Goal: Complete application form: Complete application form

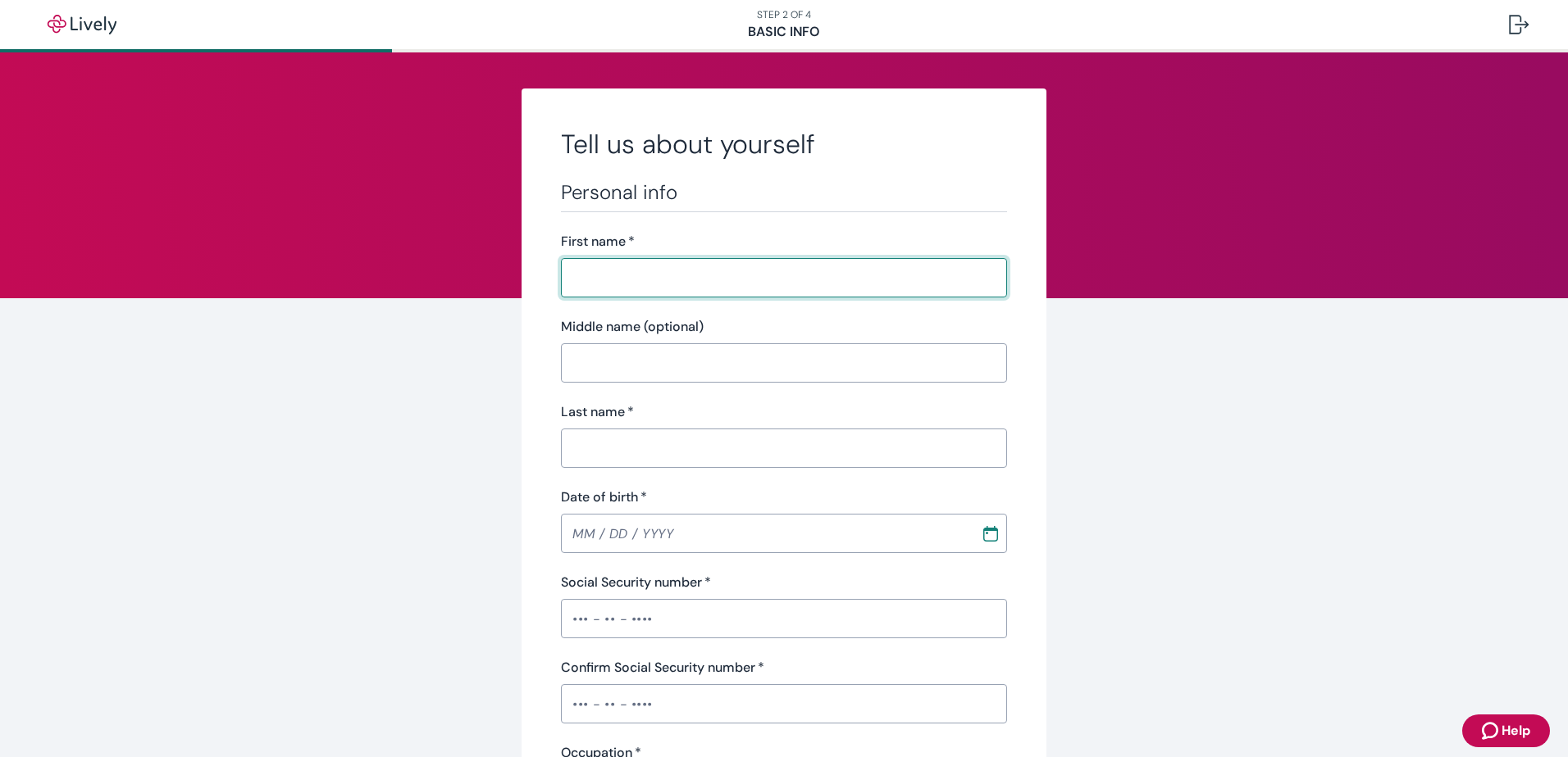
click at [596, 271] on input "First name   *" at bounding box center [783, 277] width 446 height 32
click at [586, 275] on input "First name   *" at bounding box center [783, 277] width 446 height 32
type input "[PERSON_NAME]"
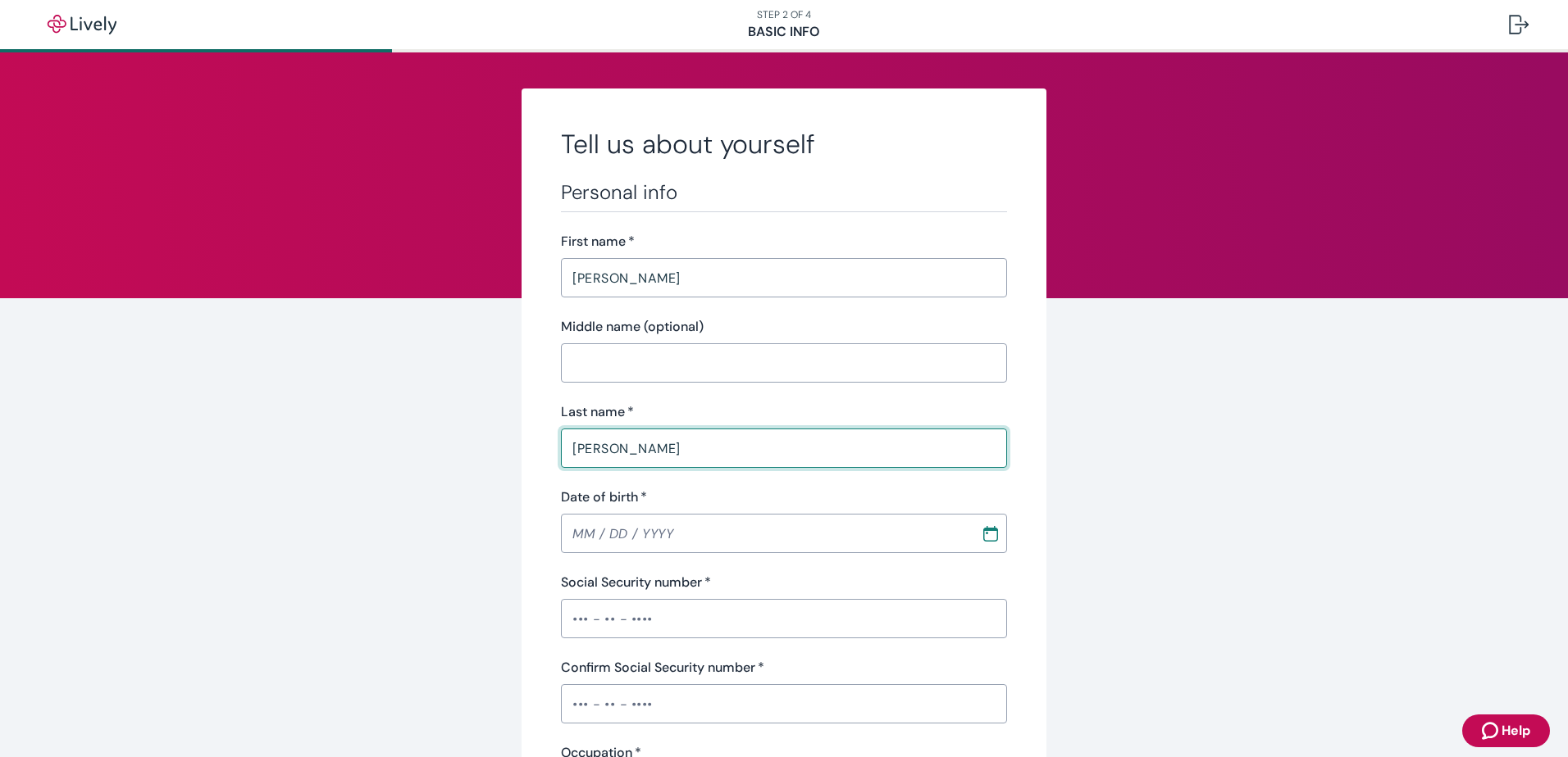
type input "[PERSON_NAME]"
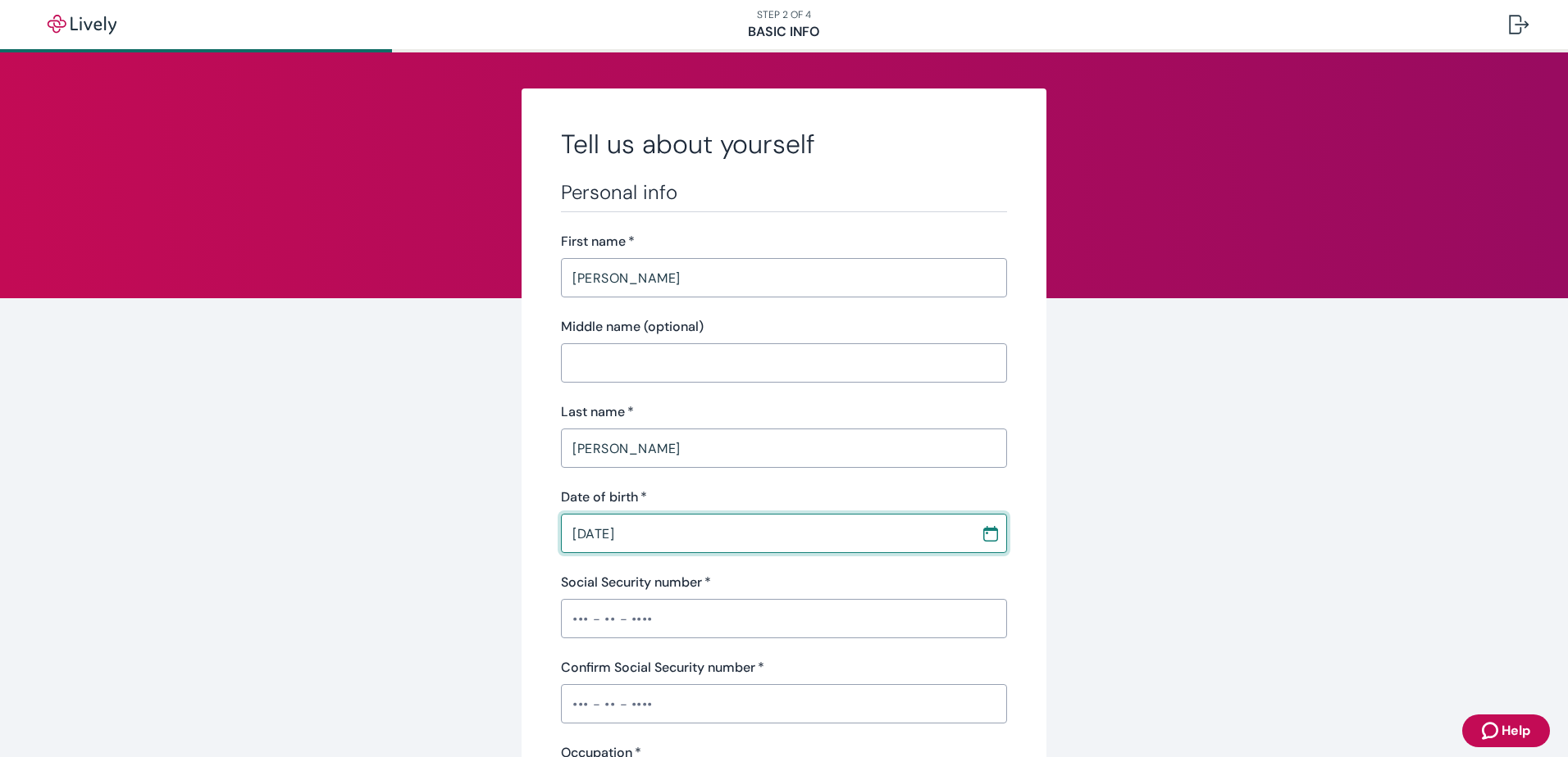
type input "[DATE]"
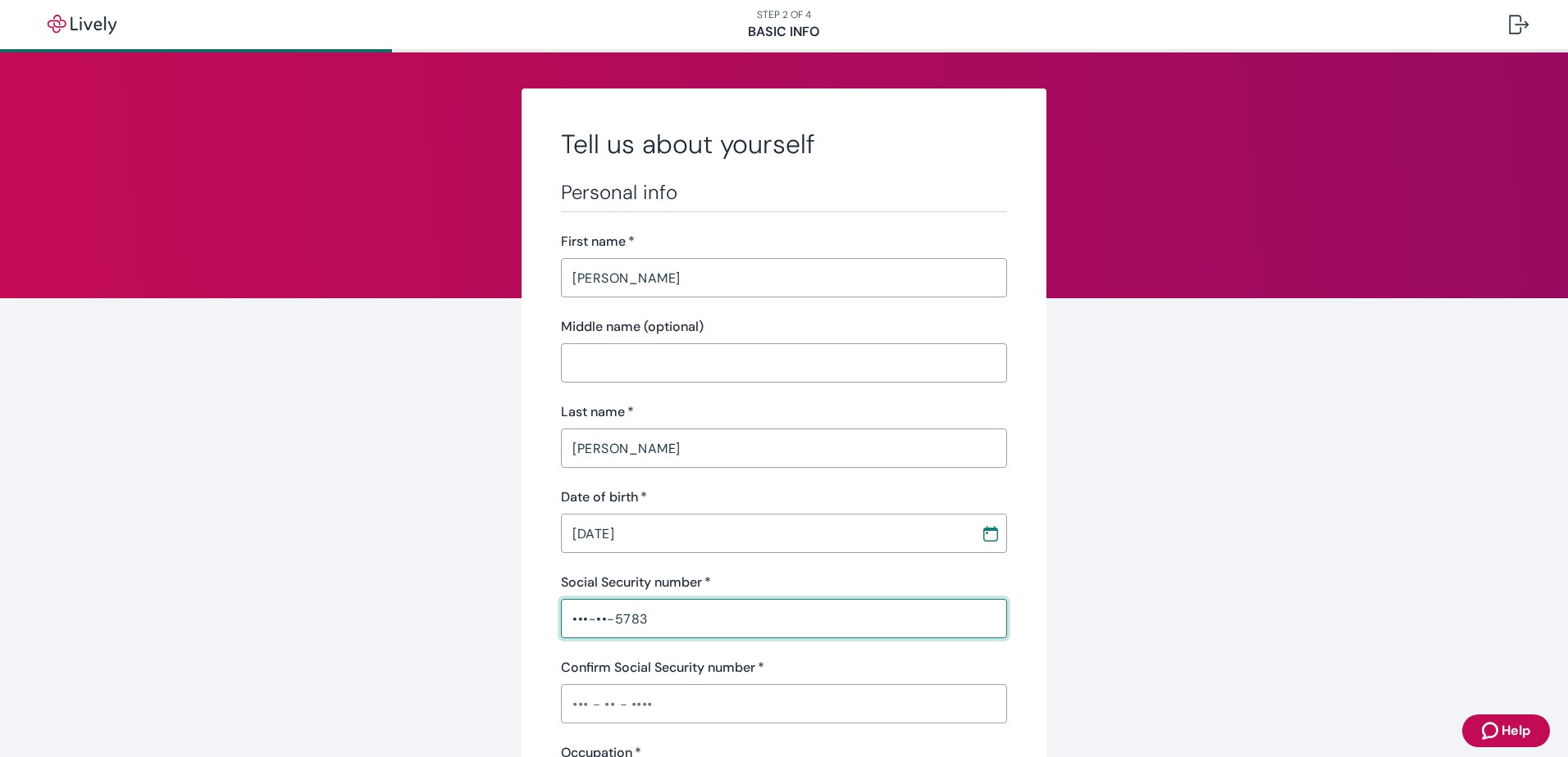
type input "•••-••-5783"
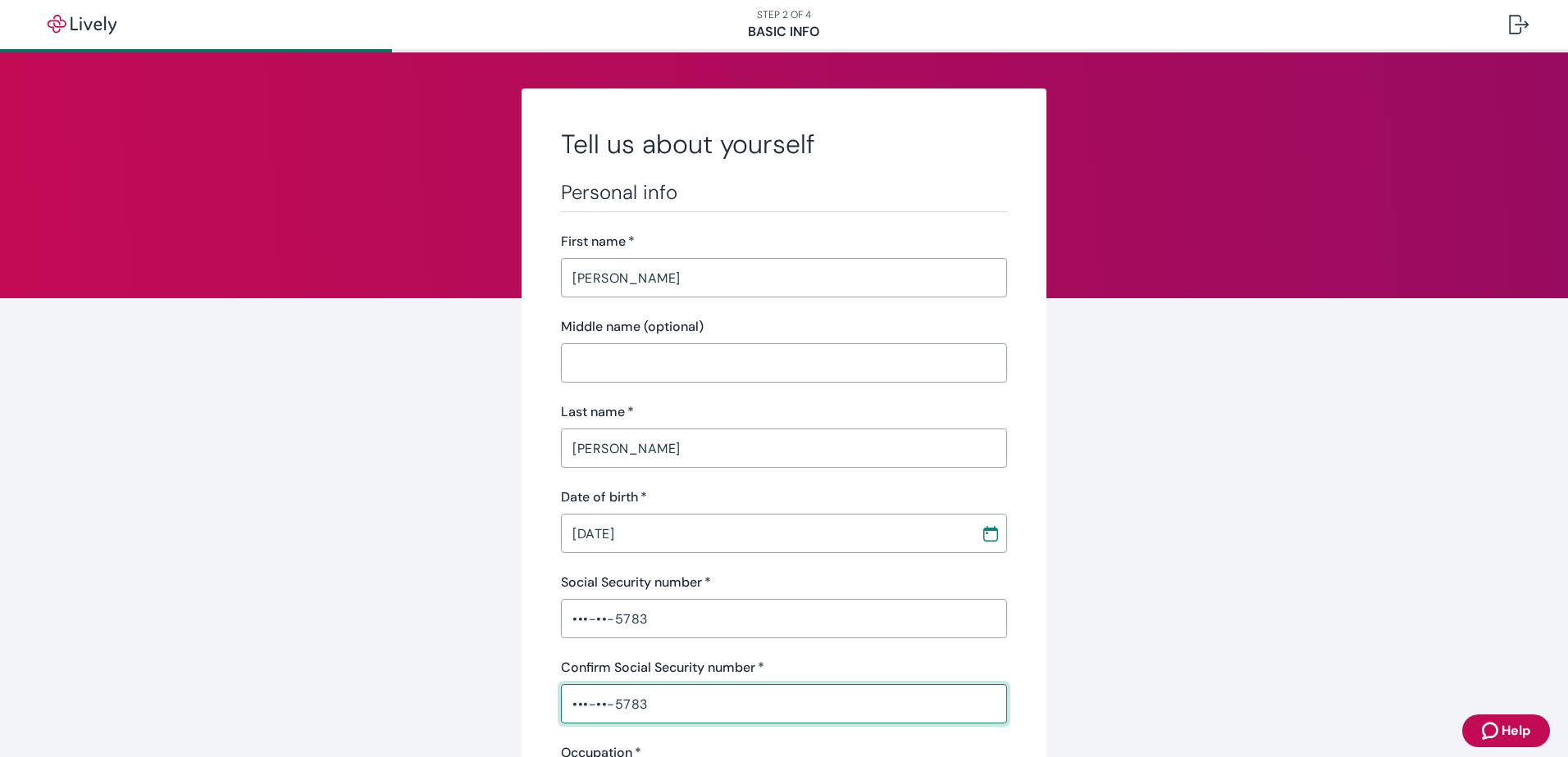
type input "•••-••-5783"
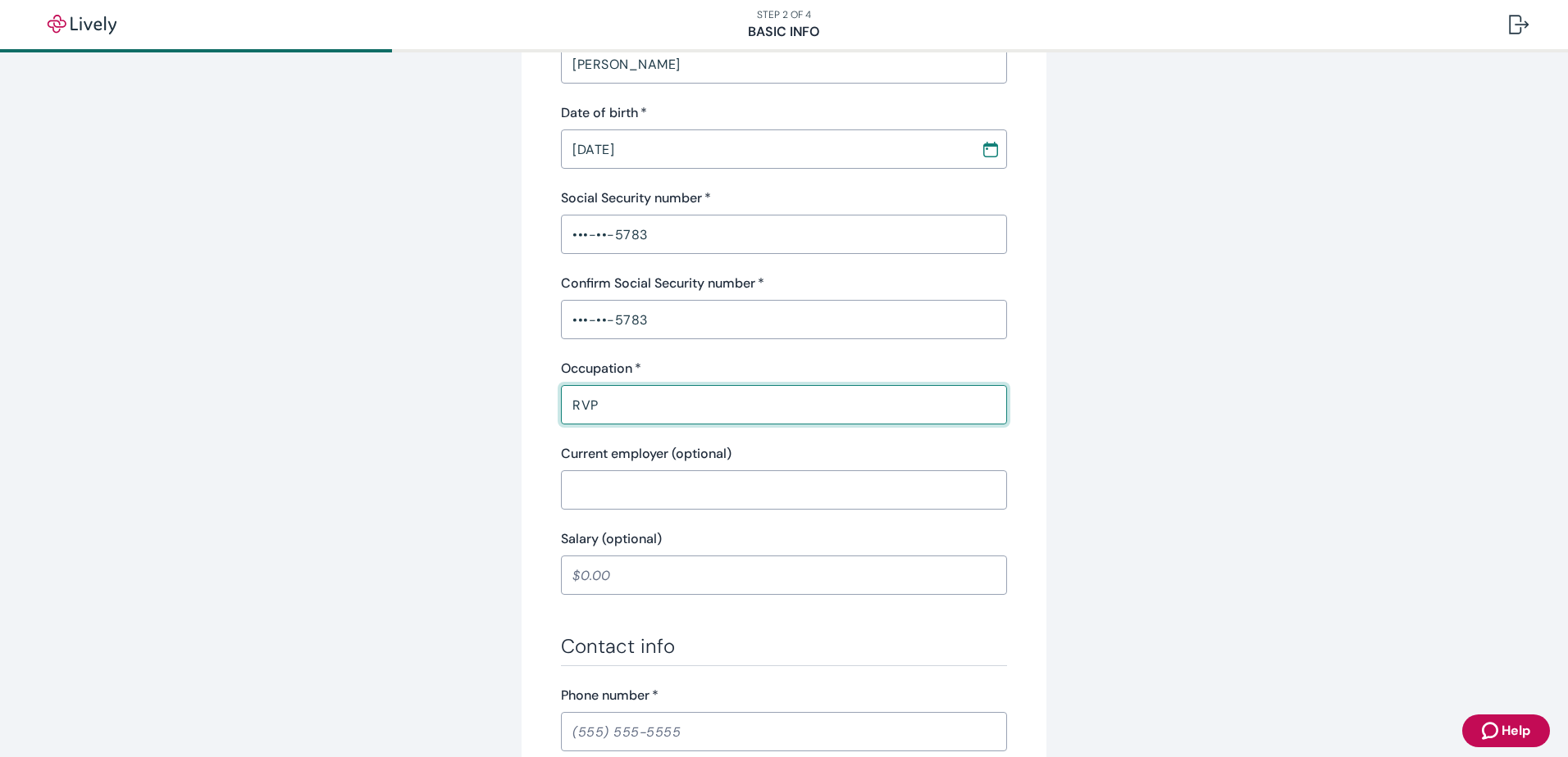
type input "RVP"
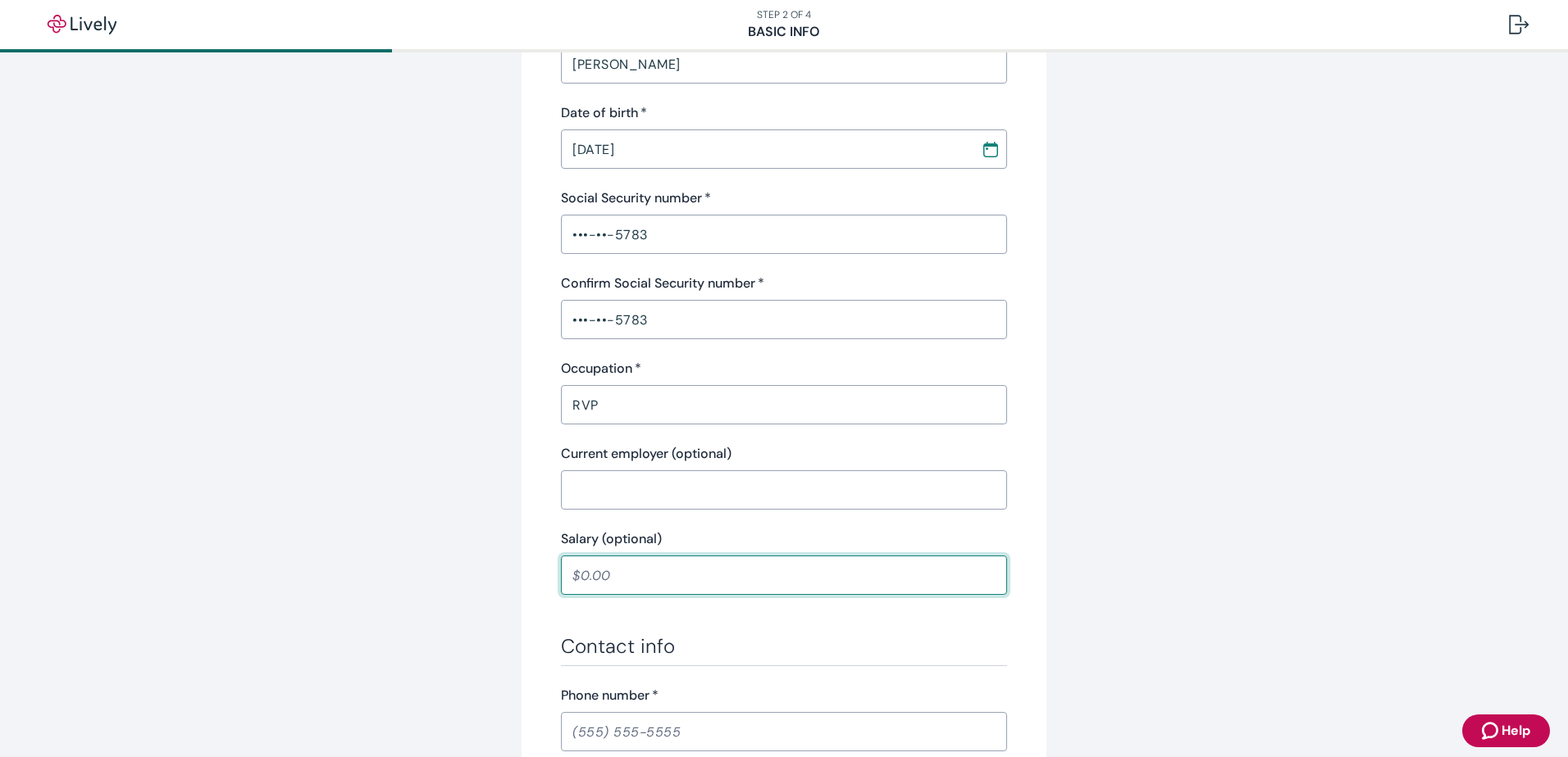
click at [682, 578] on input "Salary (optional)" at bounding box center [783, 574] width 446 height 32
type input "150,000"
drag, startPoint x: 665, startPoint y: 581, endPoint x: 514, endPoint y: 581, distance: 151.0
click at [514, 581] on div "Tell us about yourself Personal info First name   * [PERSON_NAME] ​ Middle name…" at bounding box center [784, 468] width 787 height 1529
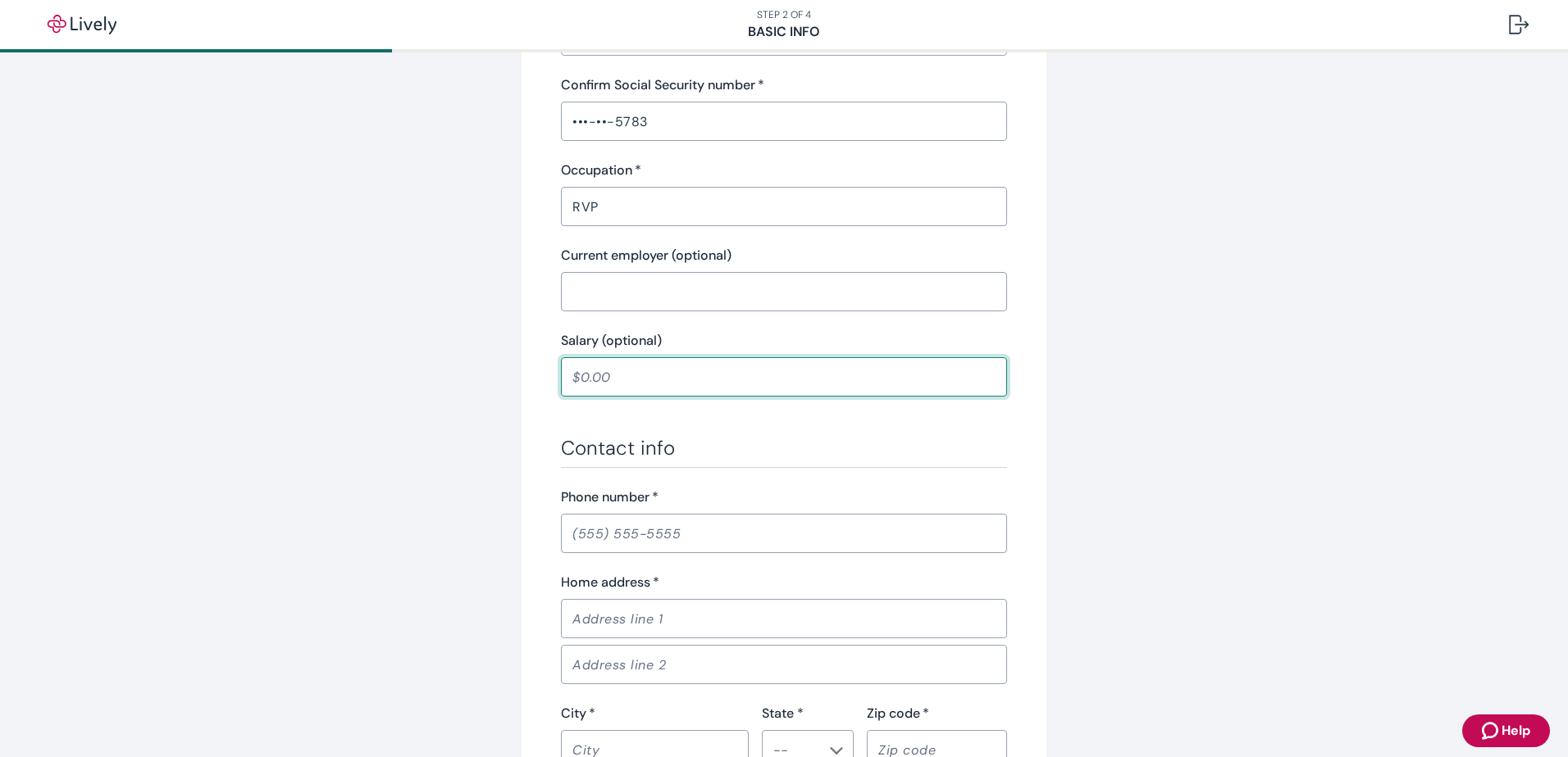
scroll to position [630, 0]
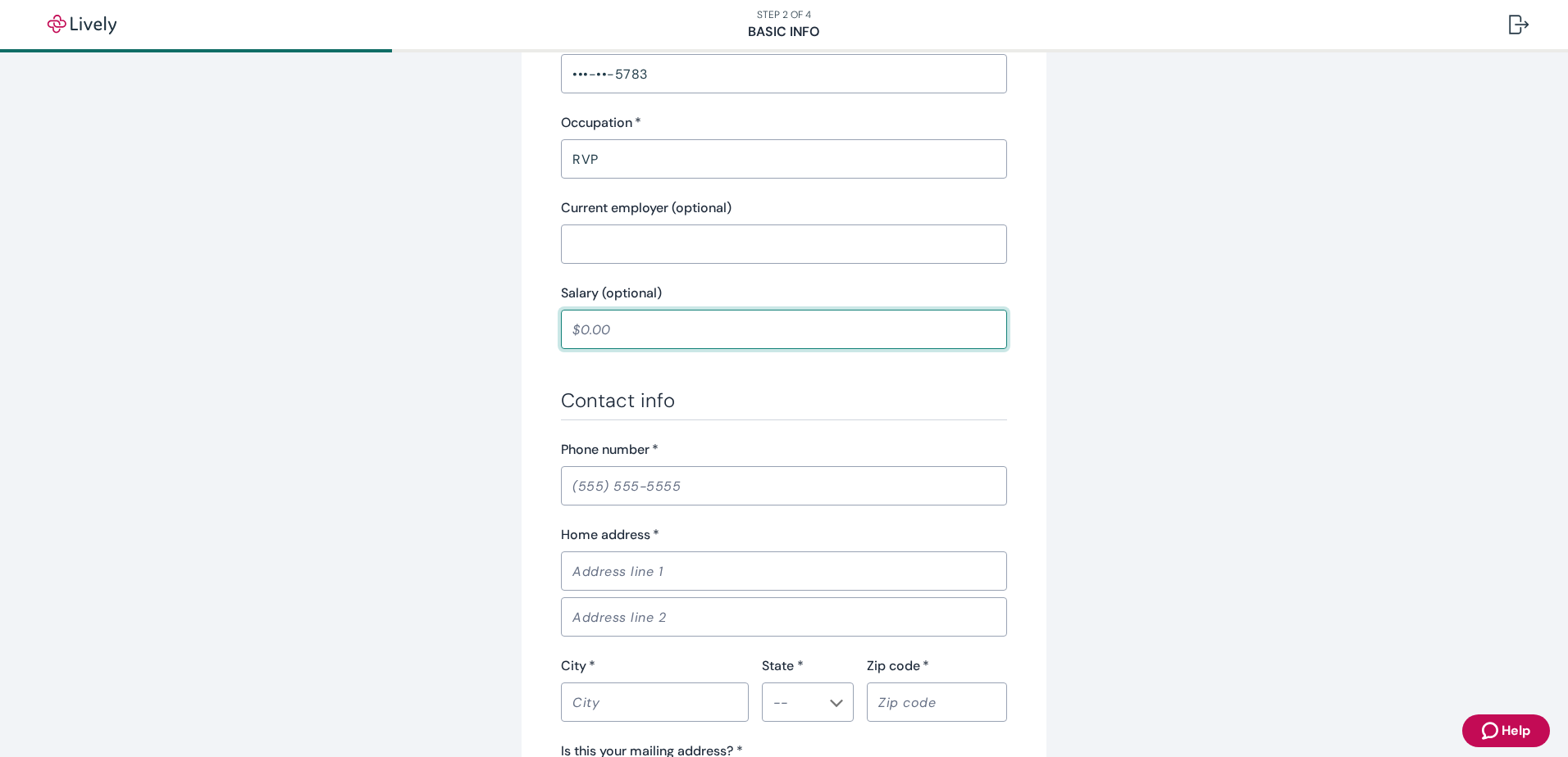
click at [649, 482] on input "Phone number   *" at bounding box center [783, 486] width 446 height 32
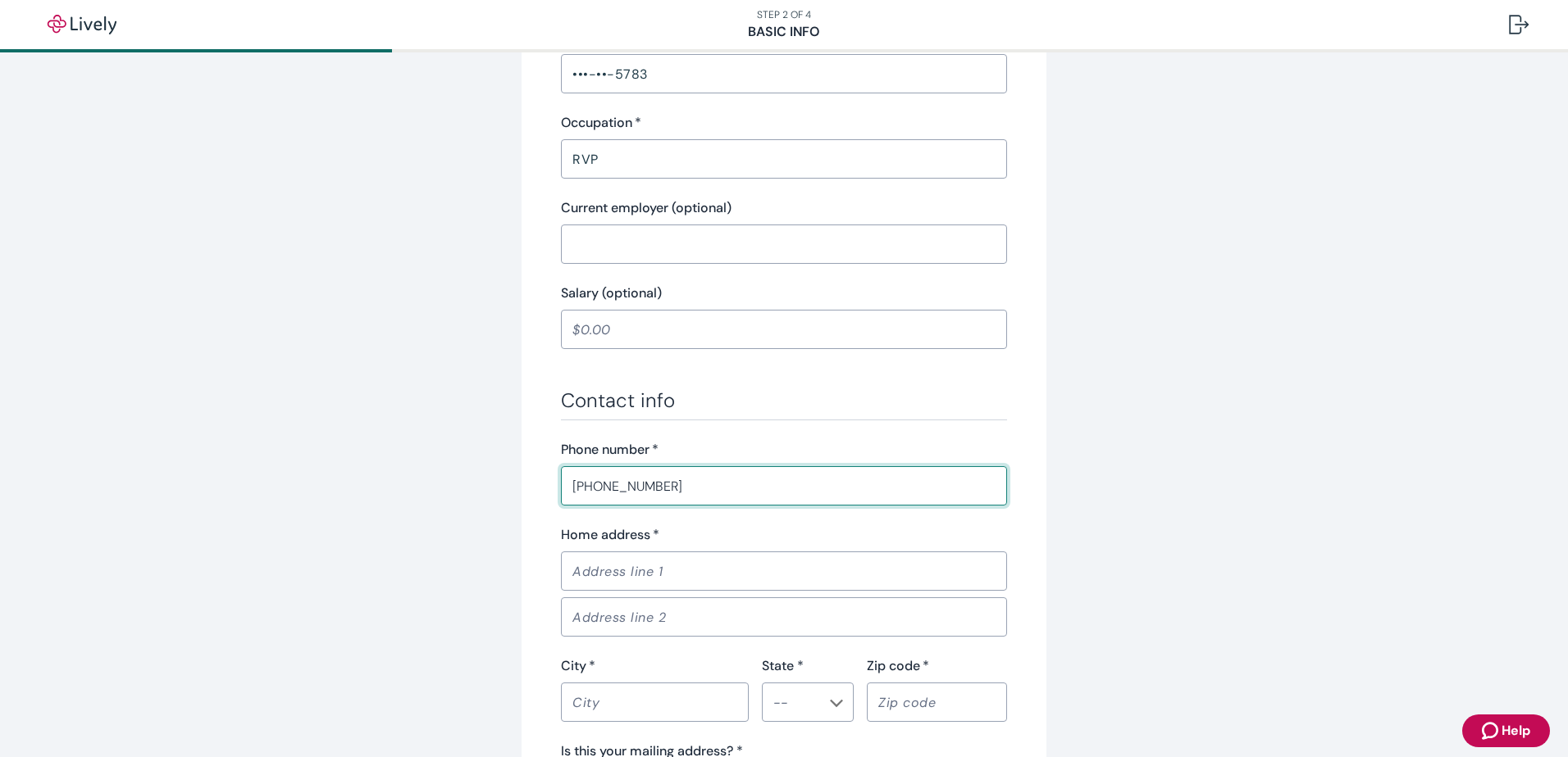
type input "[PHONE_NUMBER]"
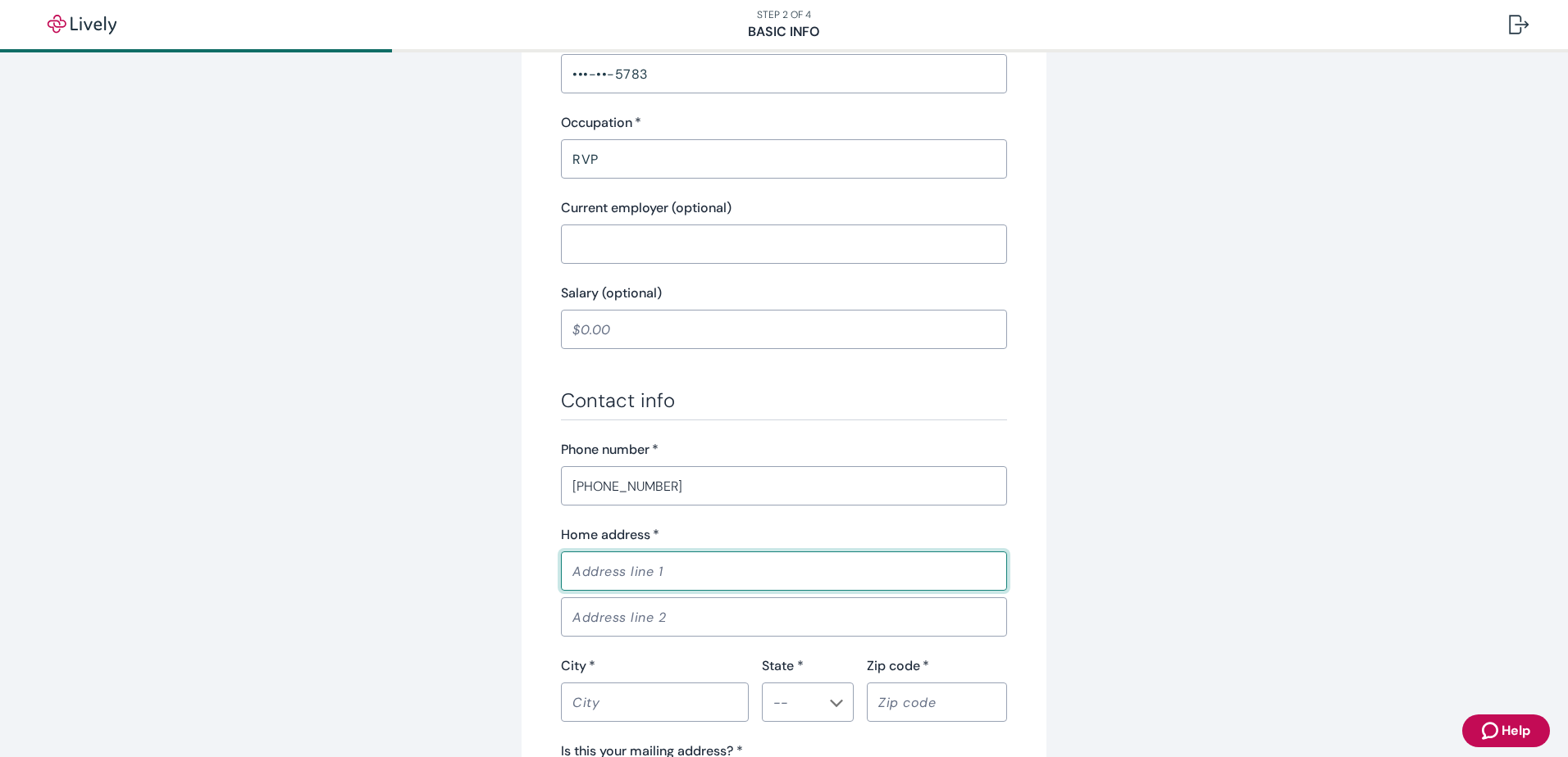
click at [614, 577] on input "Home address   *" at bounding box center [783, 570] width 446 height 32
type input "[STREET_ADDRESS]"
type input "[PERSON_NAME]"
type input "[US_STATE][GEOGRAPHIC_DATA]"
type input "[US_STATE]"
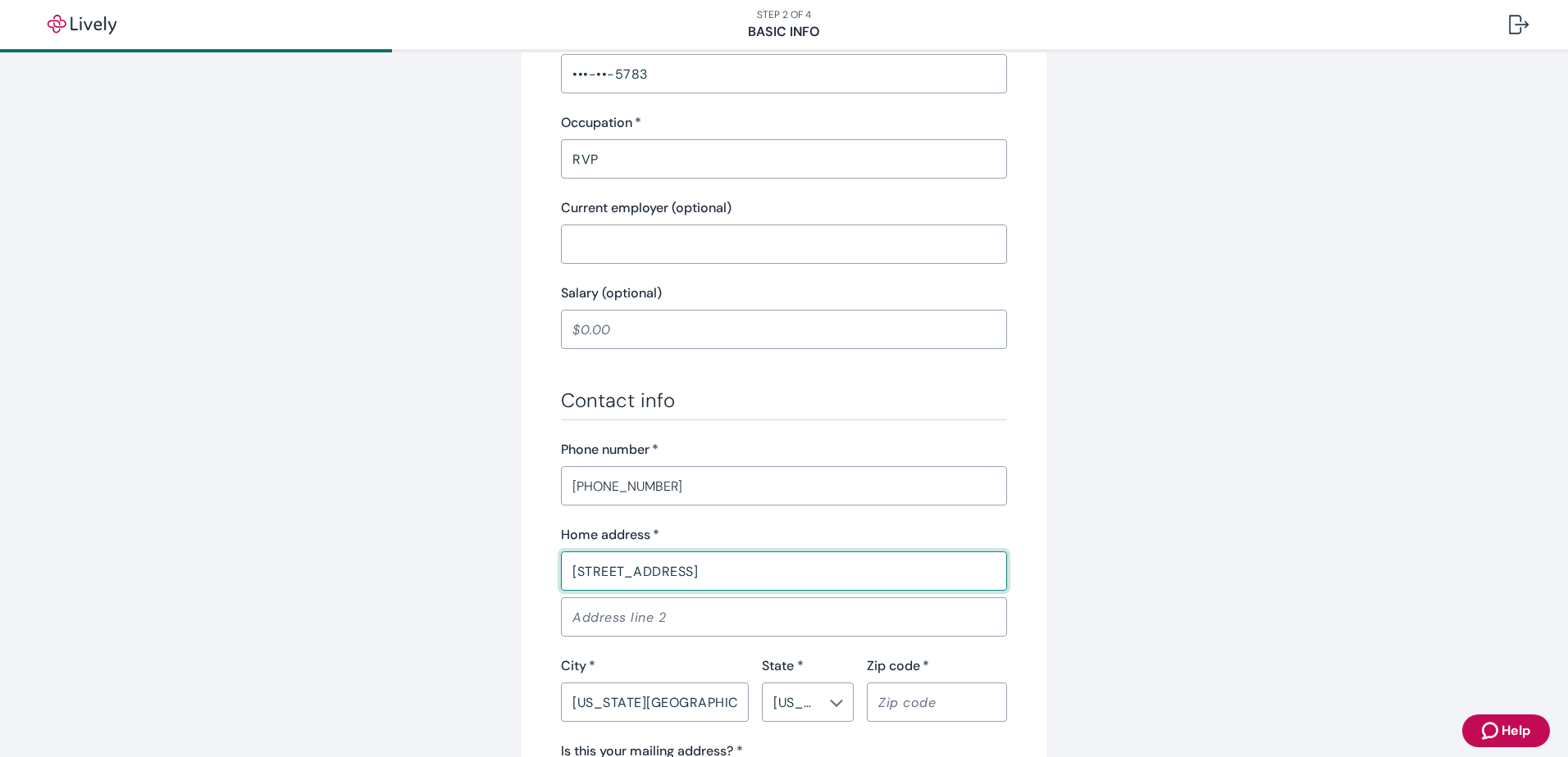
type input "77459"
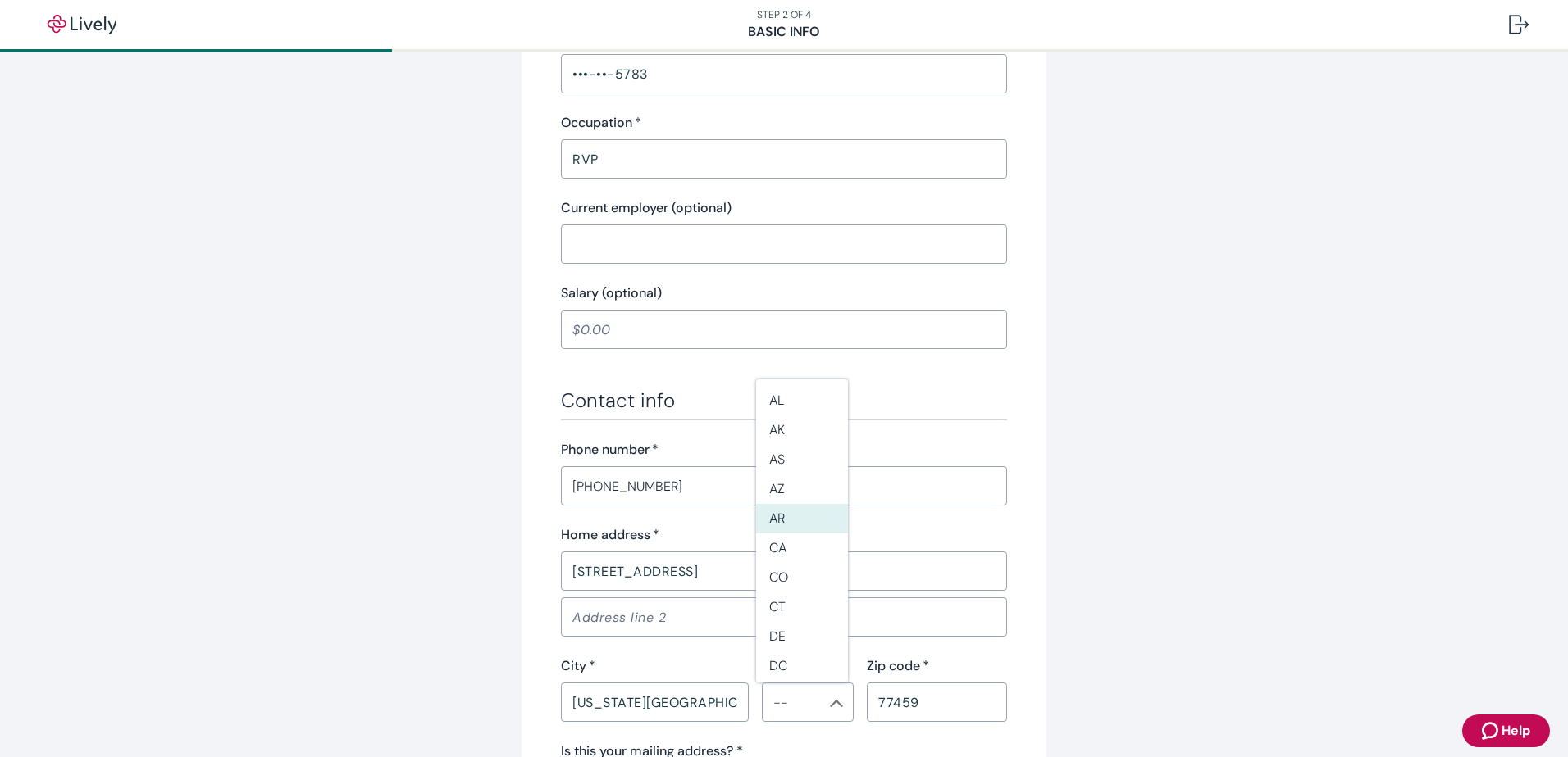
click at [1205, 504] on div "Tell us about yourself Personal info First name   * [PERSON_NAME] ​ Middle name…" at bounding box center [784, 244] width 1568 height 1644
click at [959, 480] on input "[PHONE_NUMBER]" at bounding box center [783, 486] width 446 height 32
click at [986, 542] on div "Home address   *" at bounding box center [783, 535] width 446 height 20
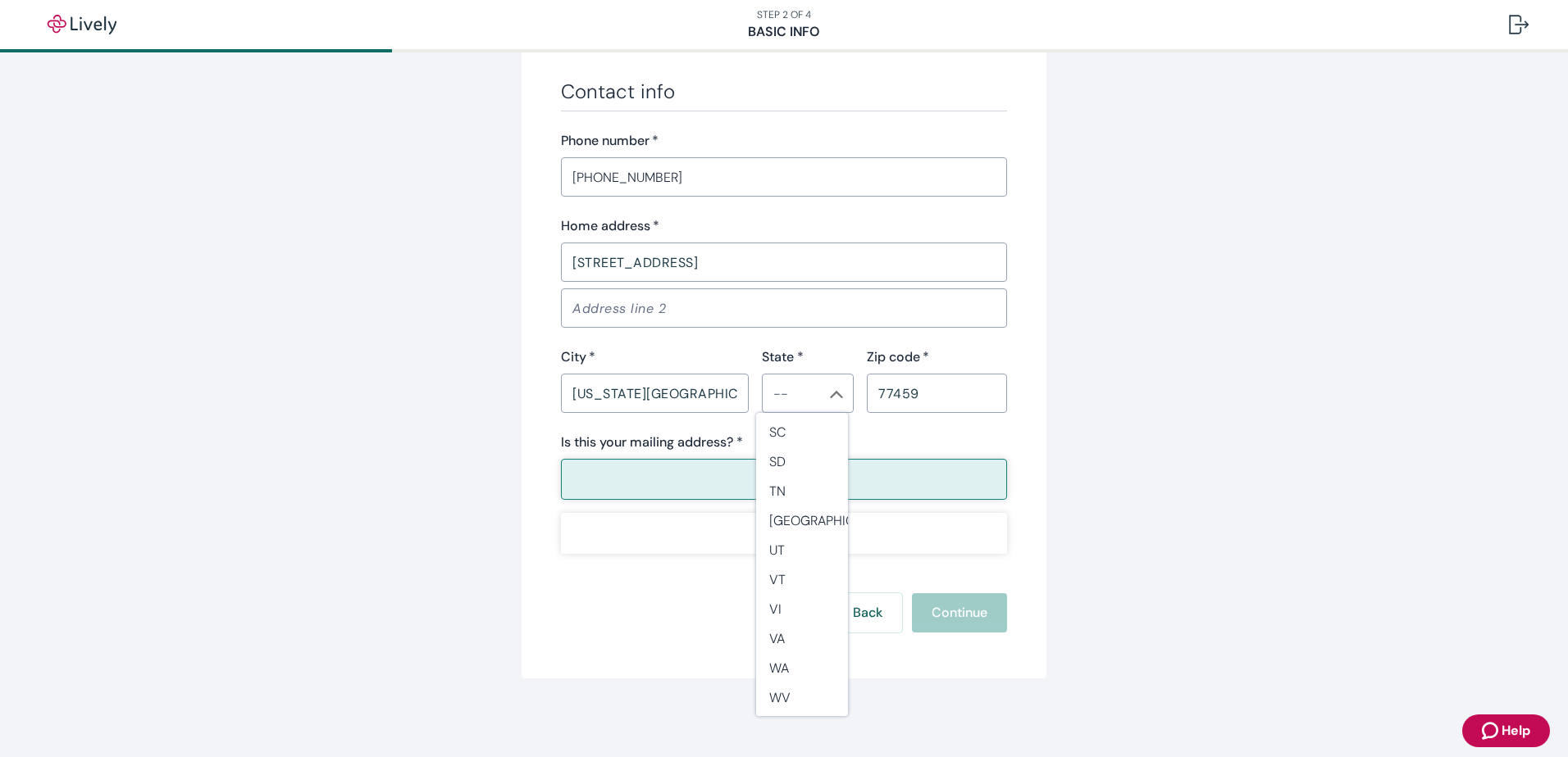
scroll to position [1393, 0]
click at [798, 526] on li "[GEOGRAPHIC_DATA]" at bounding box center [802, 516] width 91 height 29
type input "[GEOGRAPHIC_DATA]"
click at [702, 478] on button "Yes" at bounding box center [783, 480] width 446 height 41
click at [869, 478] on button "Yes" at bounding box center [783, 480] width 446 height 41
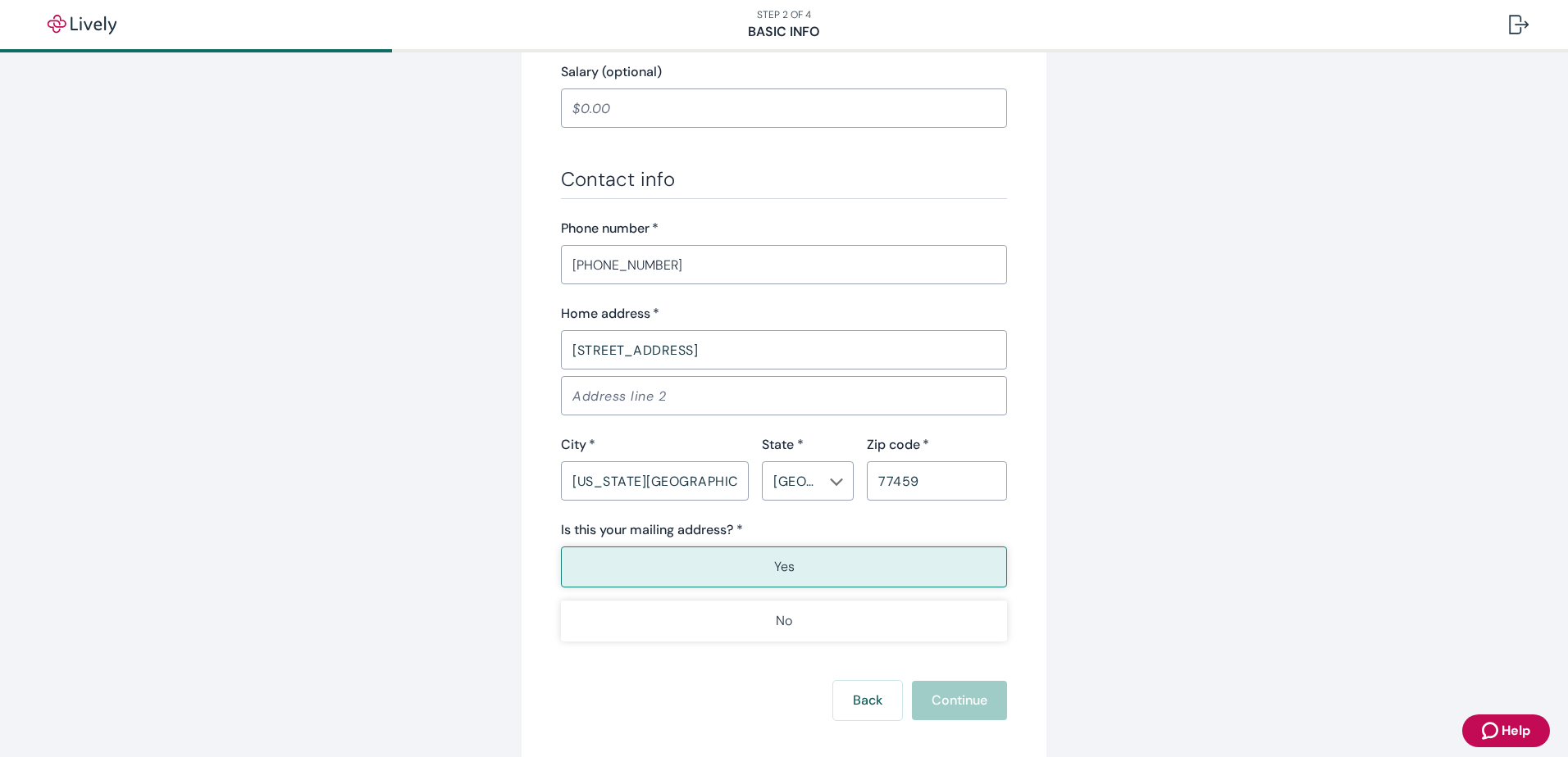
scroll to position [939, 0]
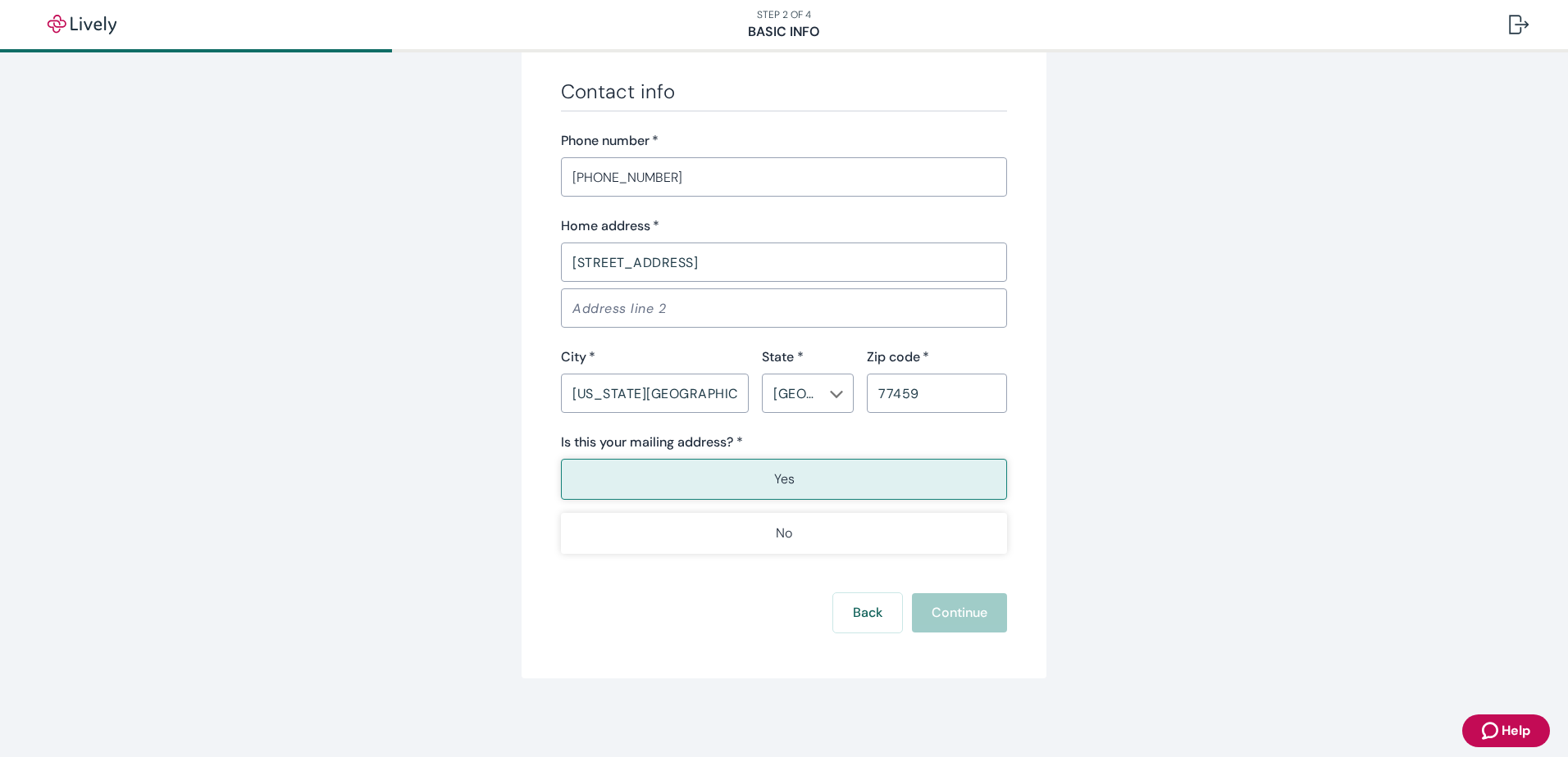
click at [702, 444] on label "Is this your mailing address? *" at bounding box center [651, 442] width 182 height 20
click at [732, 477] on button "Yes" at bounding box center [783, 480] width 446 height 41
click at [936, 615] on div "Back Continue" at bounding box center [783, 612] width 446 height 39
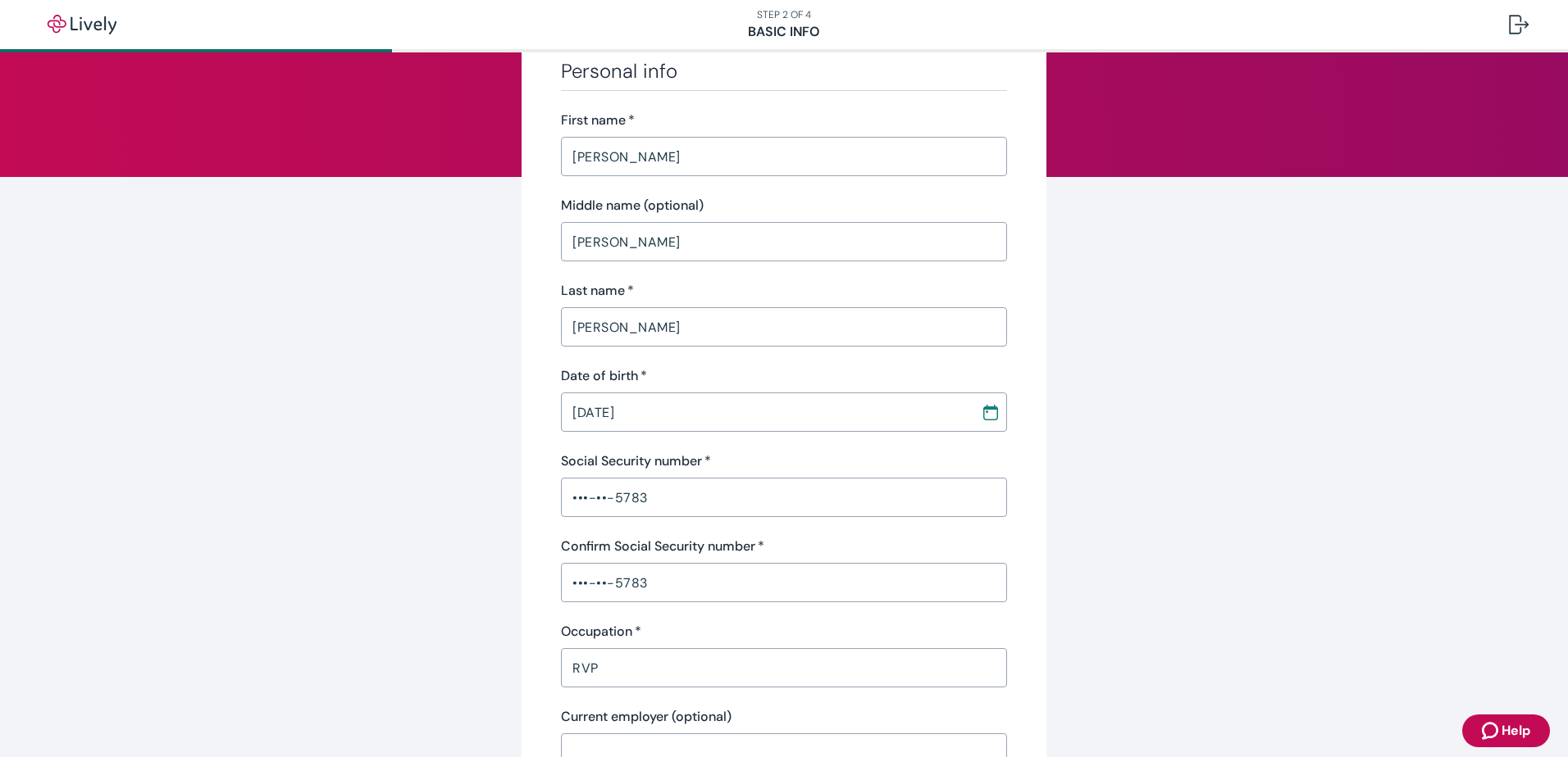
scroll to position [120, 0]
click at [647, 253] on input "[PERSON_NAME]" at bounding box center [783, 243] width 446 height 32
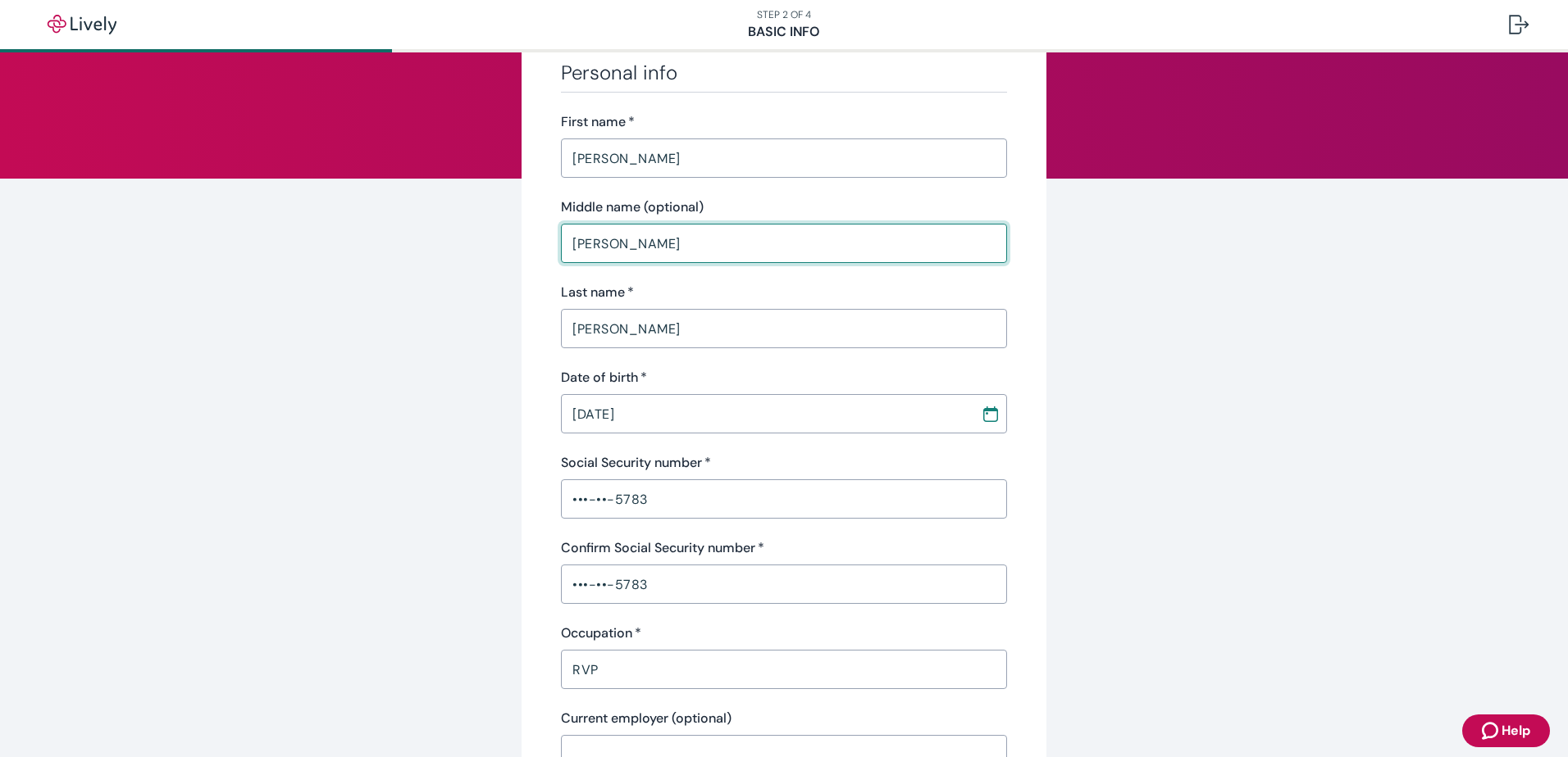
drag, startPoint x: 644, startPoint y: 246, endPoint x: 423, endPoint y: 245, distance: 221.0
click at [423, 245] on div "Tell us about yourself Personal info First name   * [PERSON_NAME] ​ Middle name…" at bounding box center [784, 732] width 787 height 1529
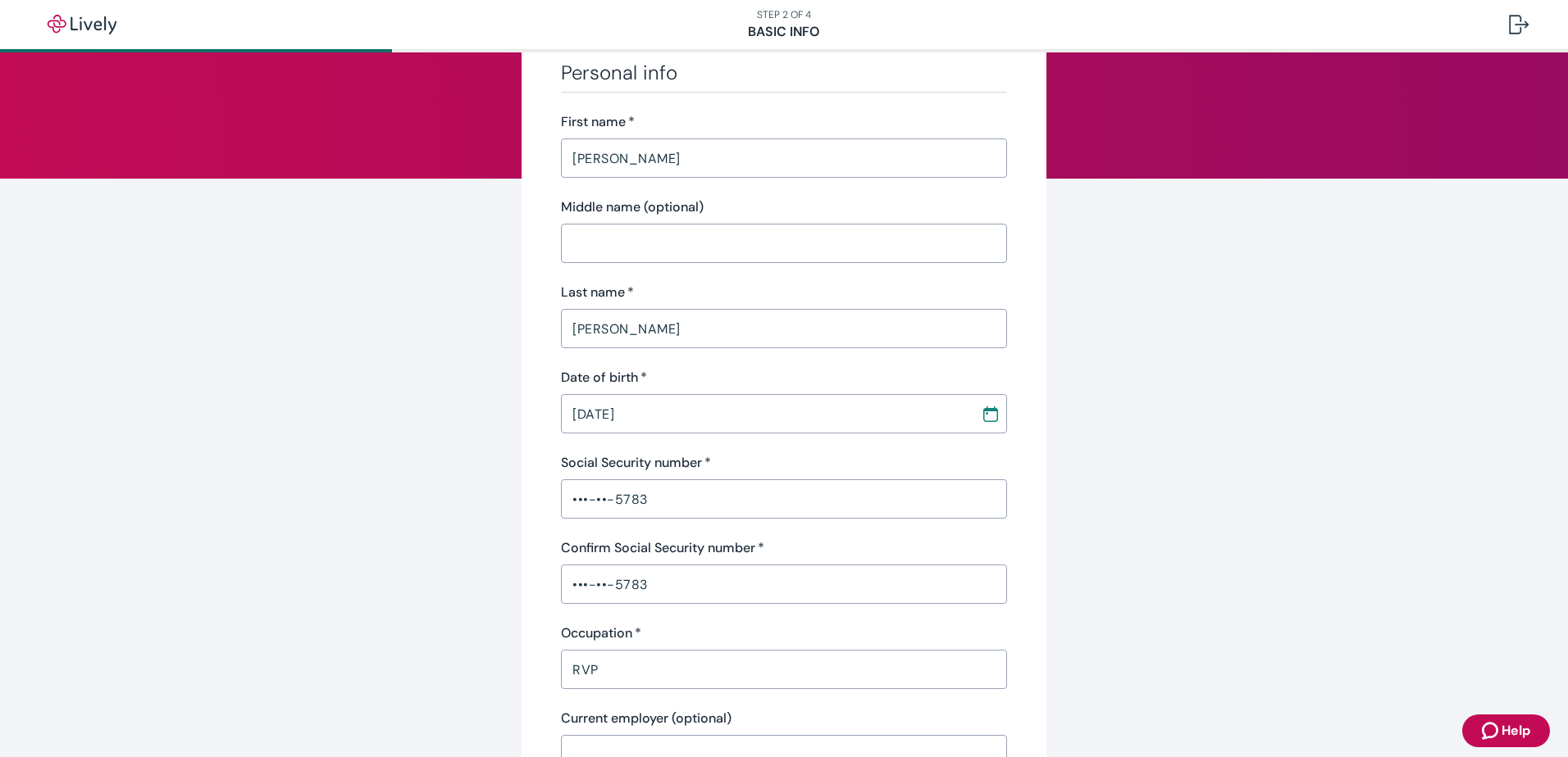
click at [851, 175] on div "[PERSON_NAME] ​" at bounding box center [783, 158] width 446 height 39
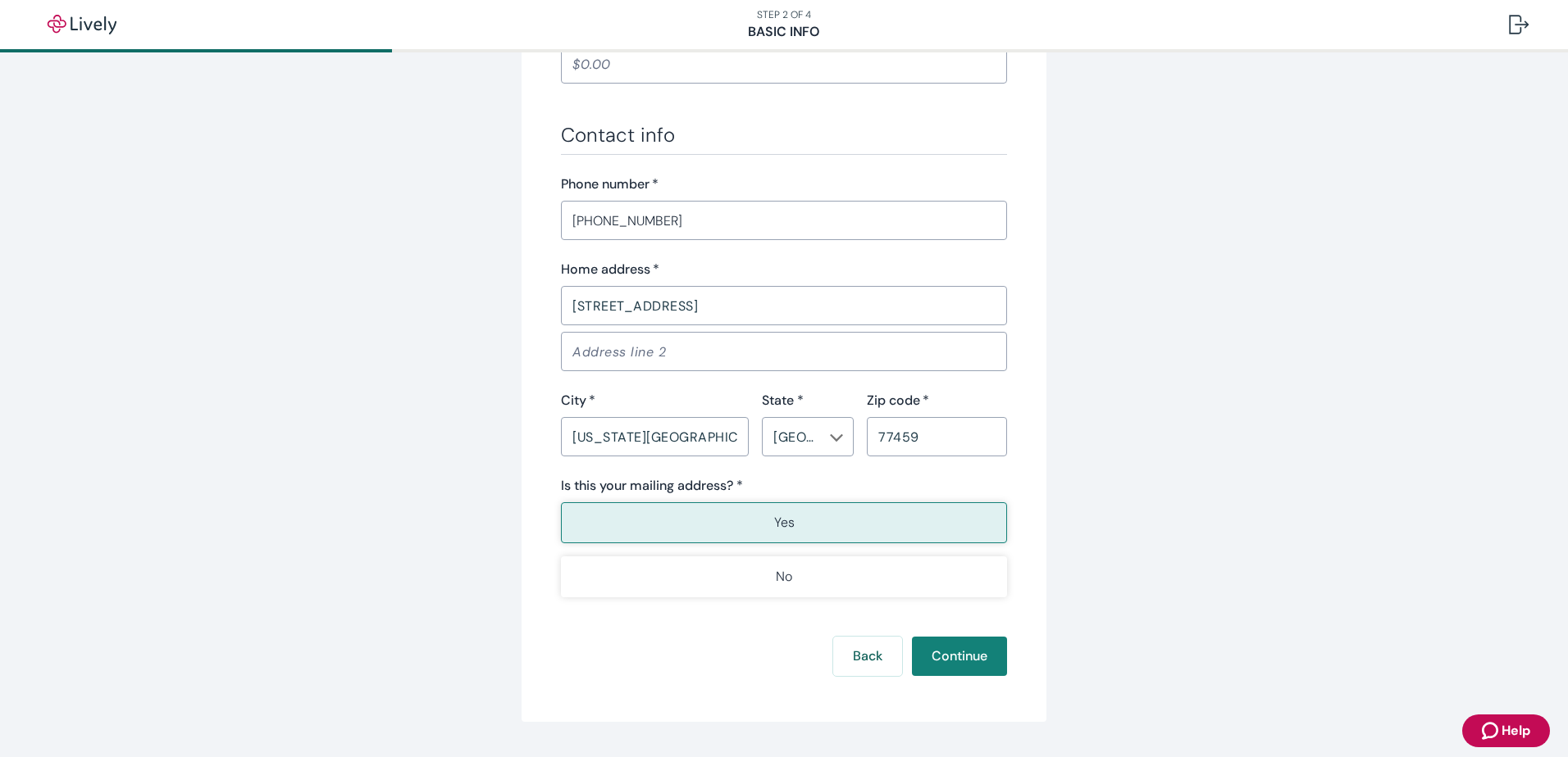
scroll to position [939, 0]
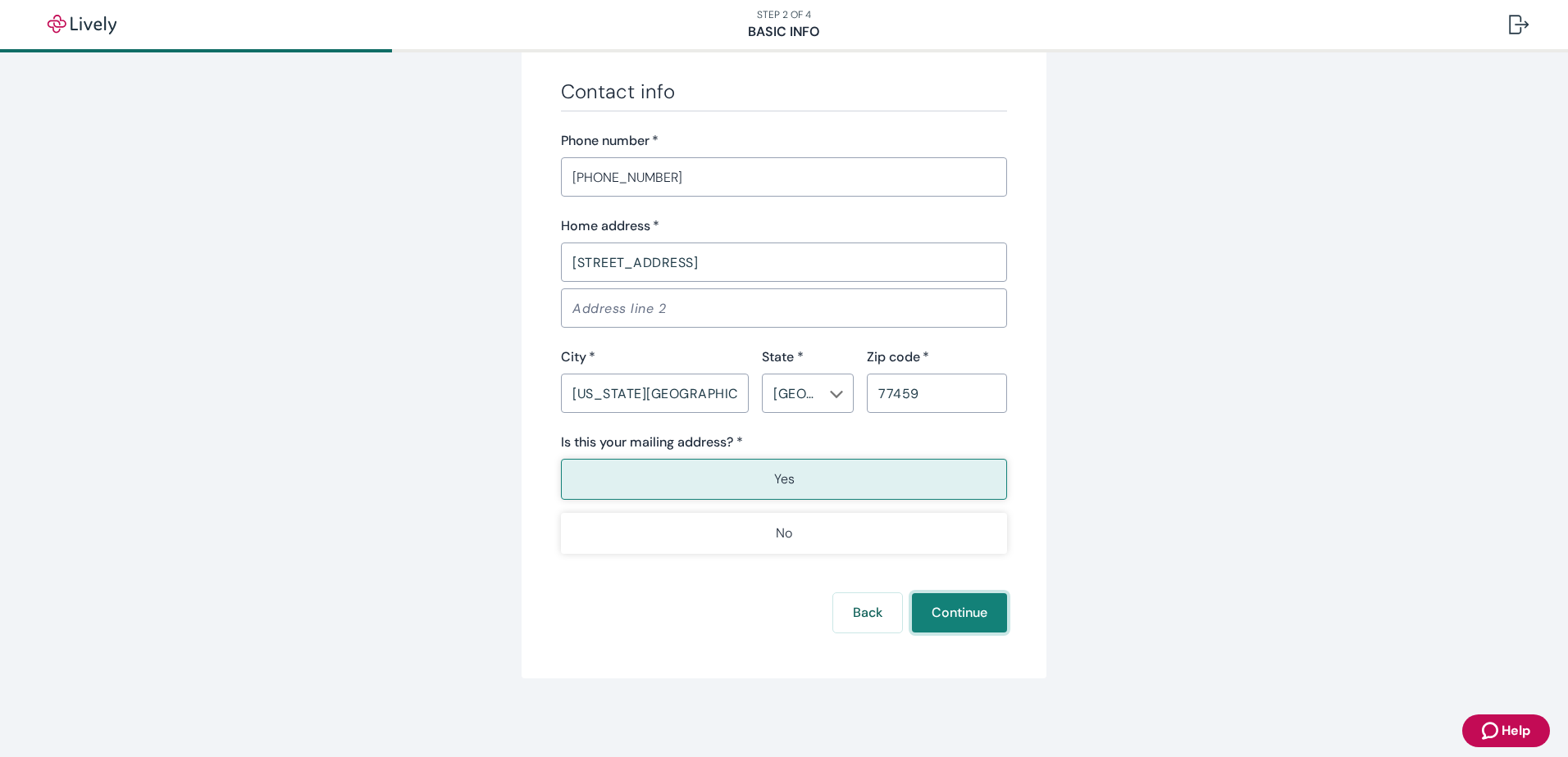
click at [942, 617] on button "Continue" at bounding box center [959, 612] width 95 height 39
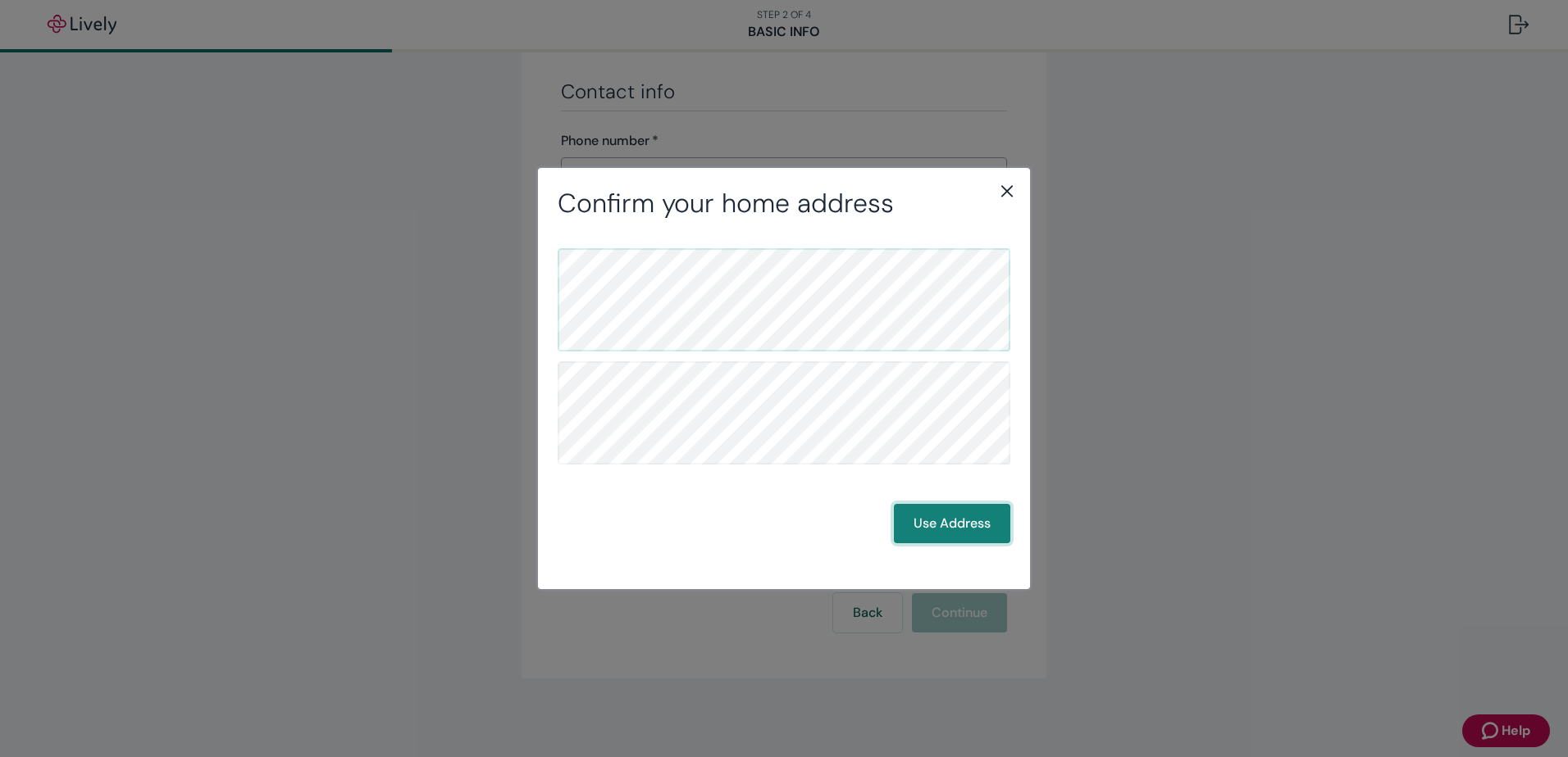
click at [959, 530] on button "Use Address" at bounding box center [952, 524] width 116 height 39
click at [959, 509] on button "Use Address" at bounding box center [952, 524] width 116 height 39
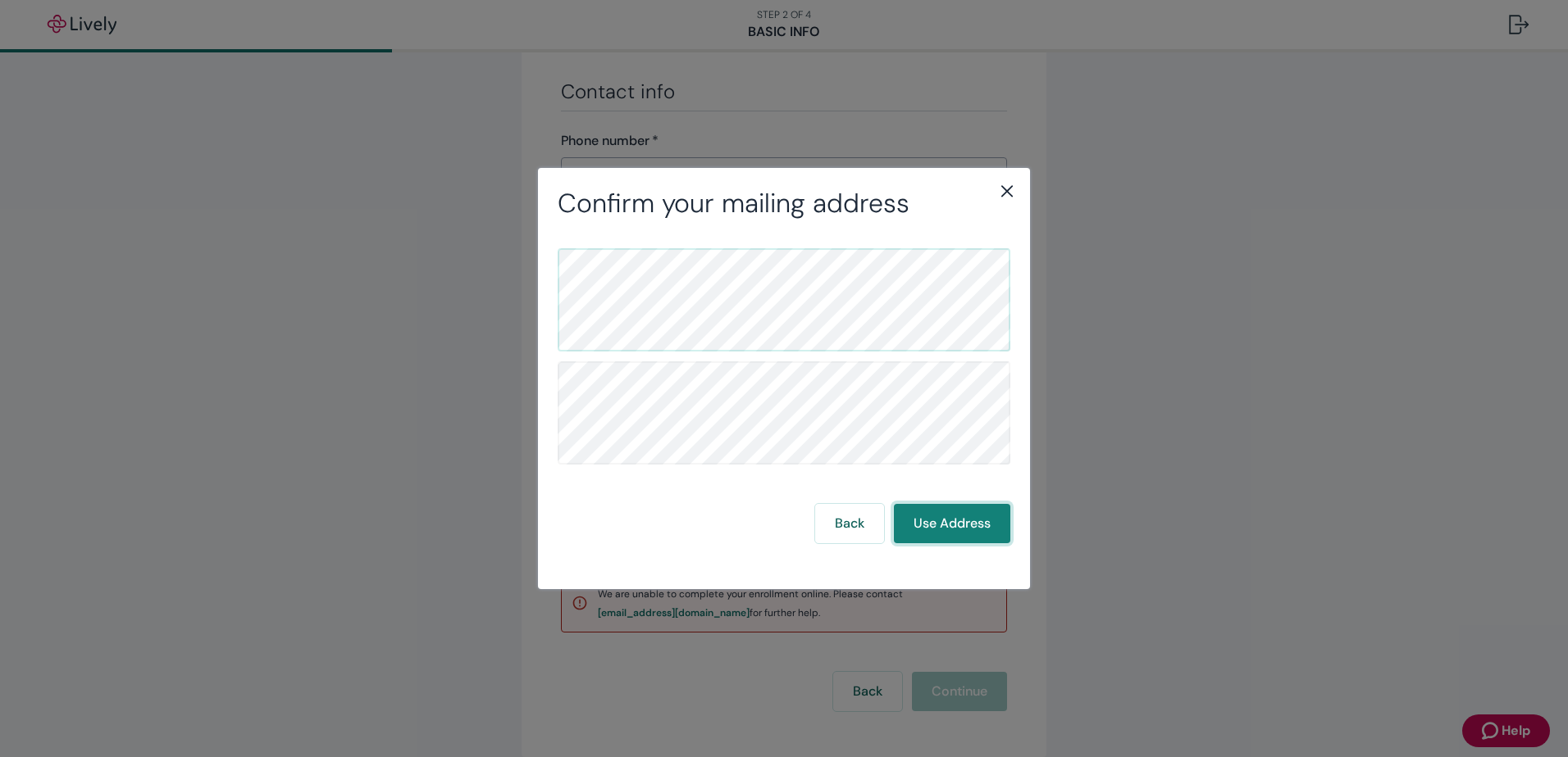
click at [942, 527] on button "Use Address" at bounding box center [952, 524] width 116 height 39
click at [1005, 188] on icon "close" at bounding box center [1007, 191] width 20 height 20
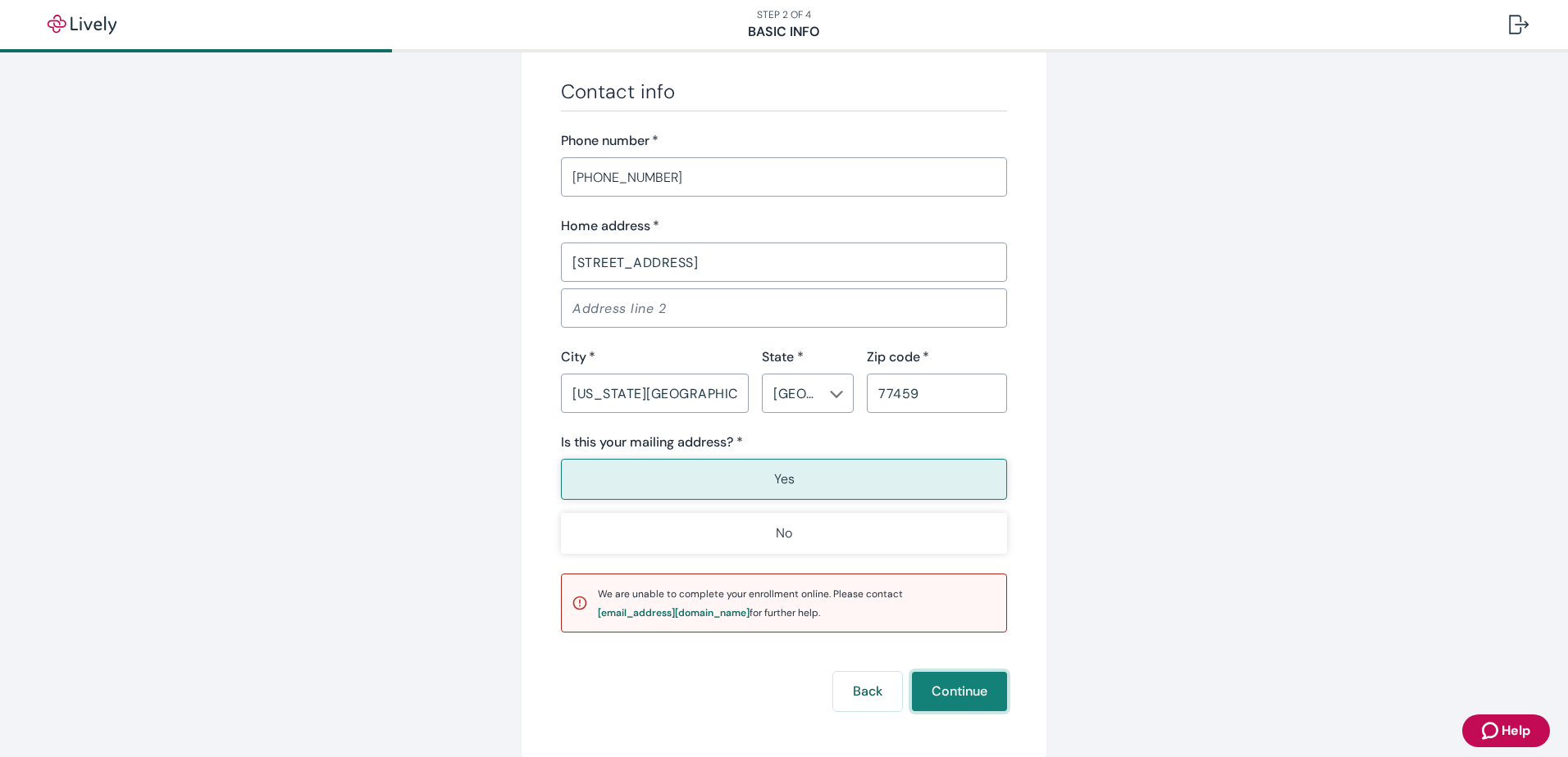
click at [971, 699] on button "Continue" at bounding box center [959, 692] width 95 height 39
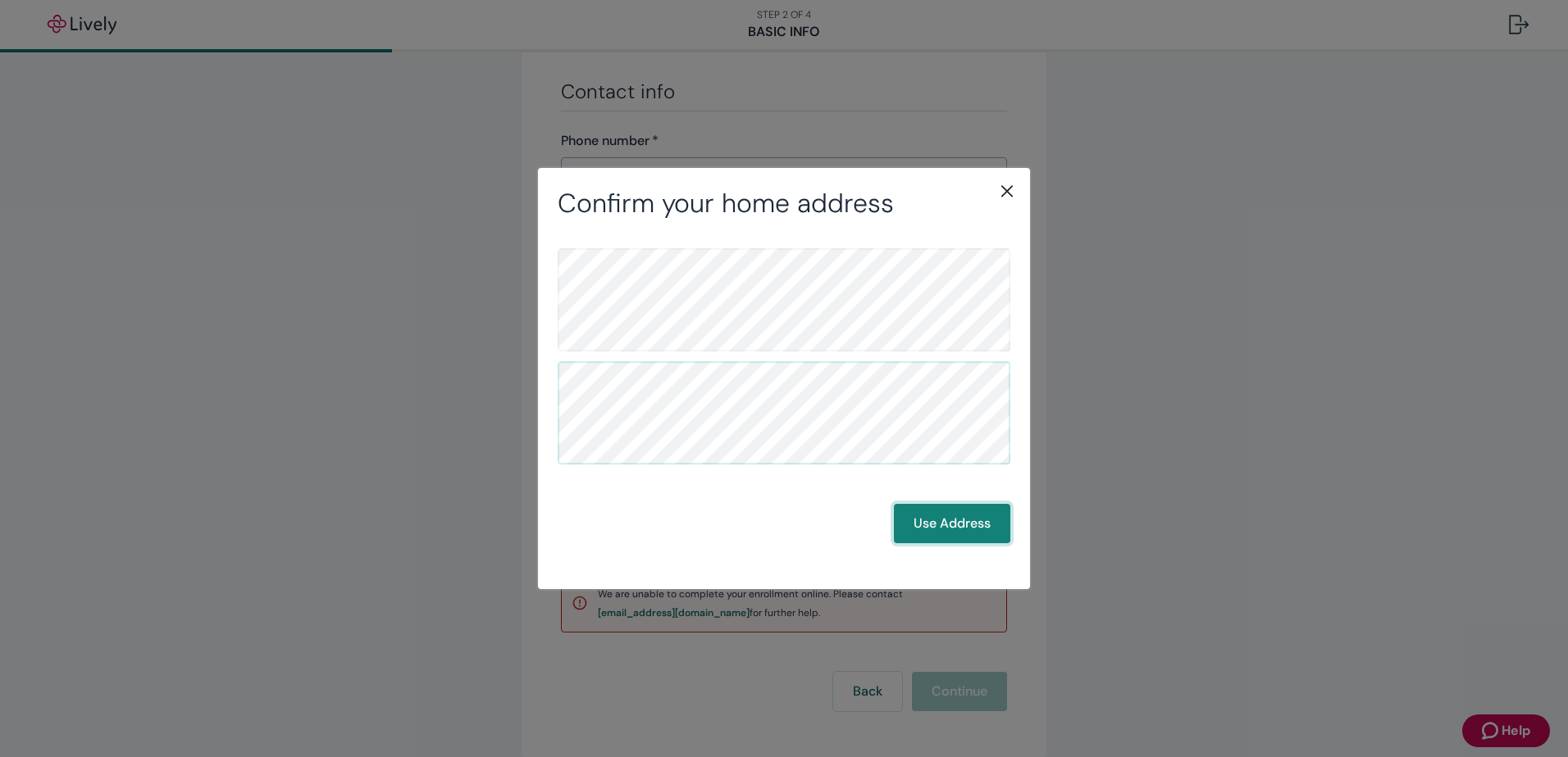
click at [952, 520] on button "Use Address" at bounding box center [952, 524] width 116 height 39
click at [958, 526] on button "Use Address" at bounding box center [952, 524] width 116 height 39
click at [999, 187] on icon "close" at bounding box center [1007, 191] width 20 height 20
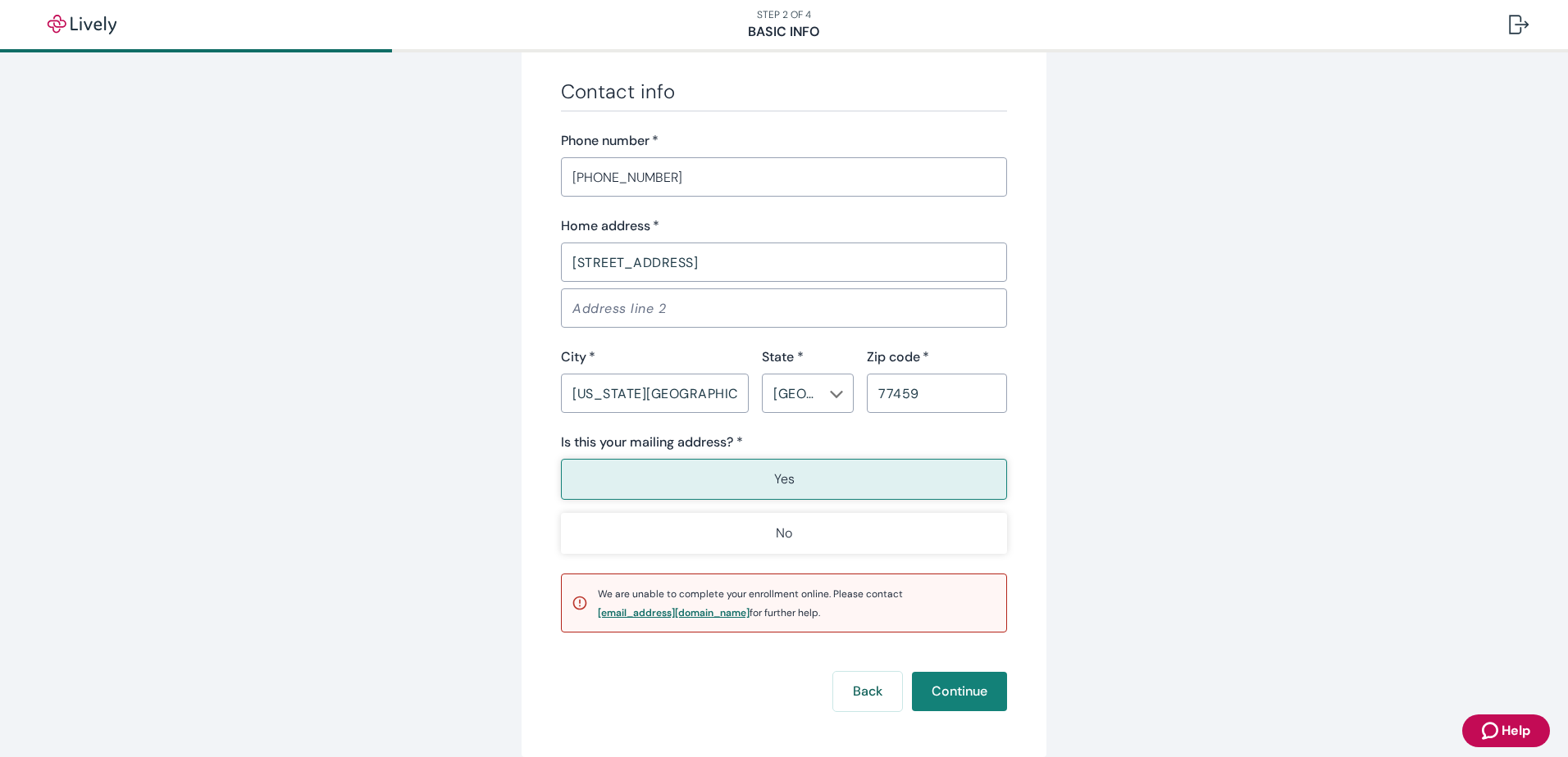
click at [698, 615] on div "[EMAIL_ADDRESS][DOMAIN_NAME]" at bounding box center [674, 612] width 151 height 10
